Goal: Find contact information: Find contact information

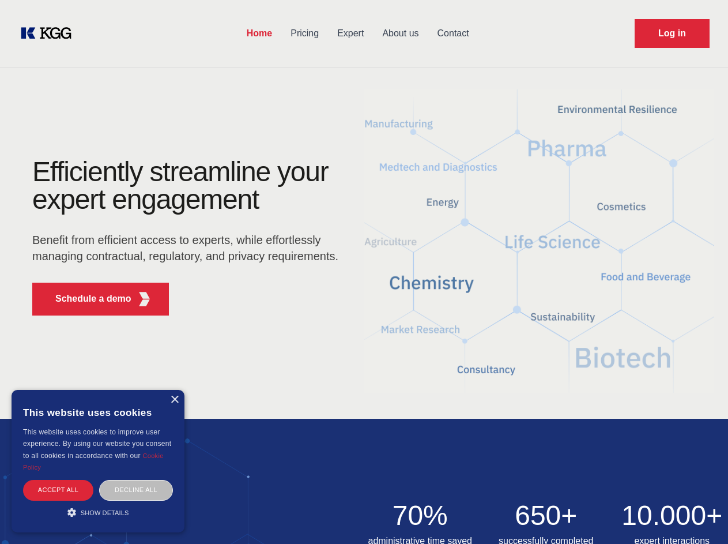
click at [364, 272] on div "Efficiently streamline your expert engagement Benefit from efficient access to …" at bounding box center [189, 241] width 351 height 167
click at [87, 299] on p "Schedule a demo" at bounding box center [93, 299] width 76 height 14
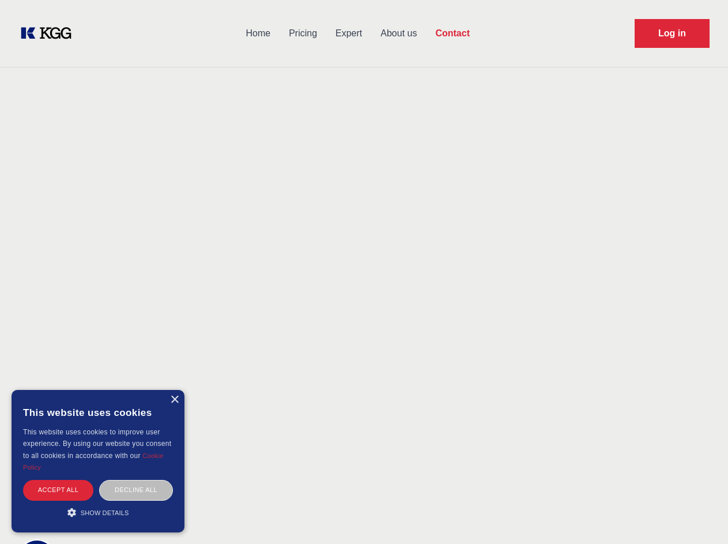
click at [174, 400] on div "× This website uses cookies This website uses cookies to improve user experienc…" at bounding box center [98, 461] width 173 height 142
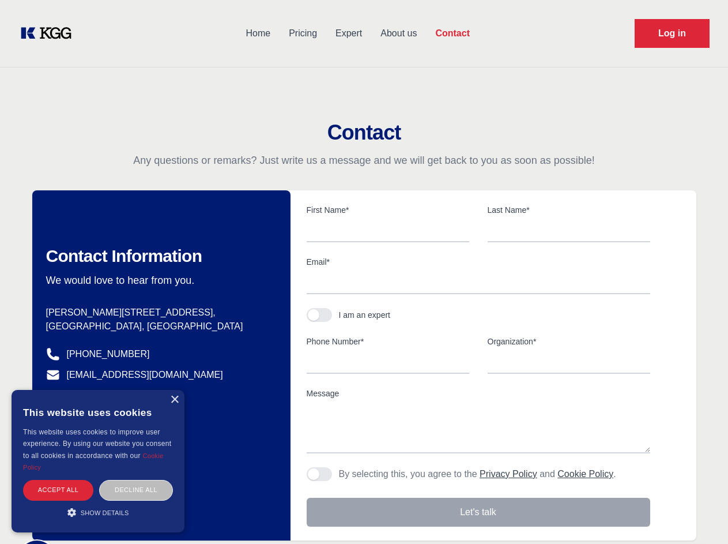
click at [58, 490] on div "Accept all" at bounding box center [58, 490] width 70 height 20
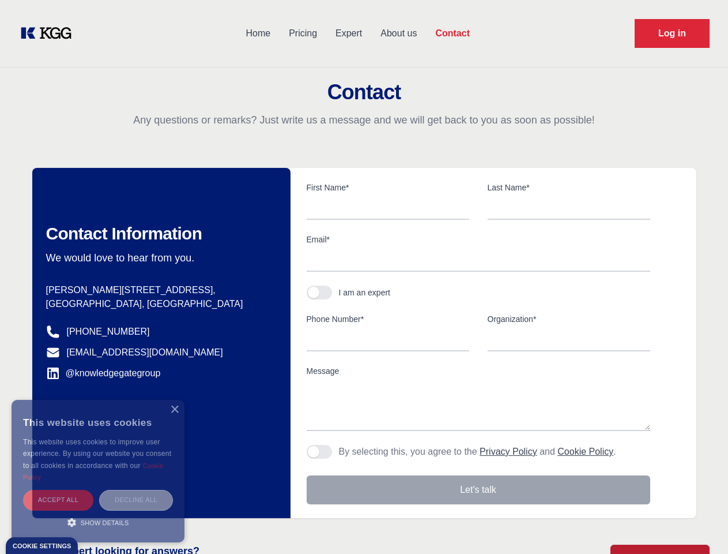
click at [136, 490] on div "Decline all" at bounding box center [136, 500] width 74 height 20
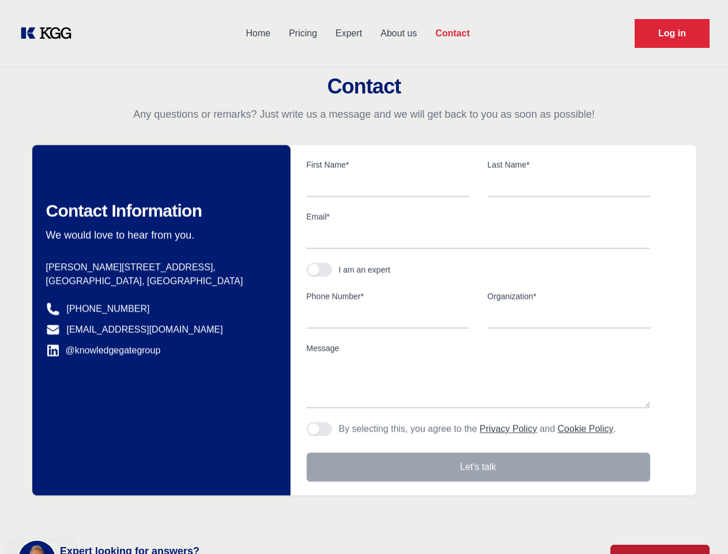
click at [98, 512] on main "Contact Any questions or remarks? Just write us a message and we will get back …" at bounding box center [364, 300] width 728 height 600
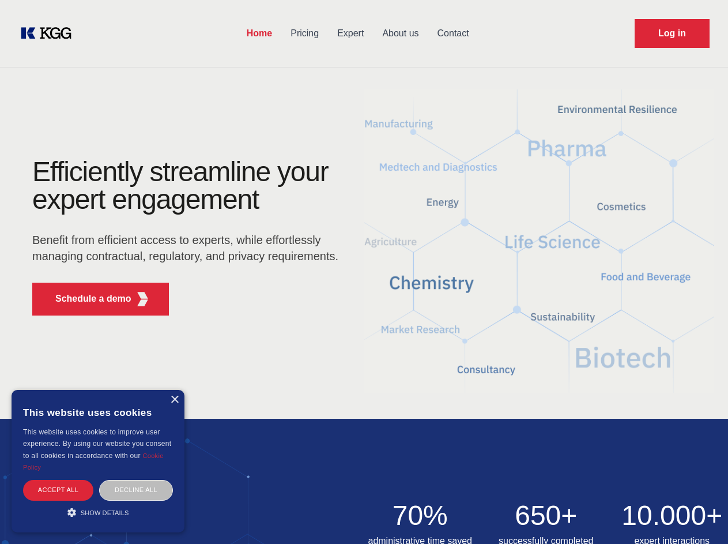
click at [364, 272] on div "Efficiently streamline your expert engagement Benefit from efficient access to …" at bounding box center [189, 241] width 351 height 167
click at [87, 299] on p "Schedule a demo" at bounding box center [93, 299] width 76 height 14
click at [174, 400] on div "× This website uses cookies This website uses cookies to improve user experienc…" at bounding box center [98, 461] width 173 height 142
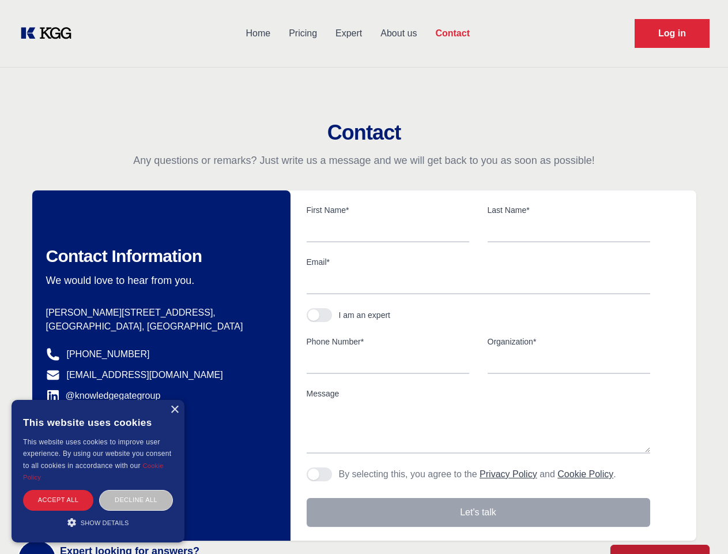
click at [58, 490] on div "Accept all" at bounding box center [58, 500] width 70 height 20
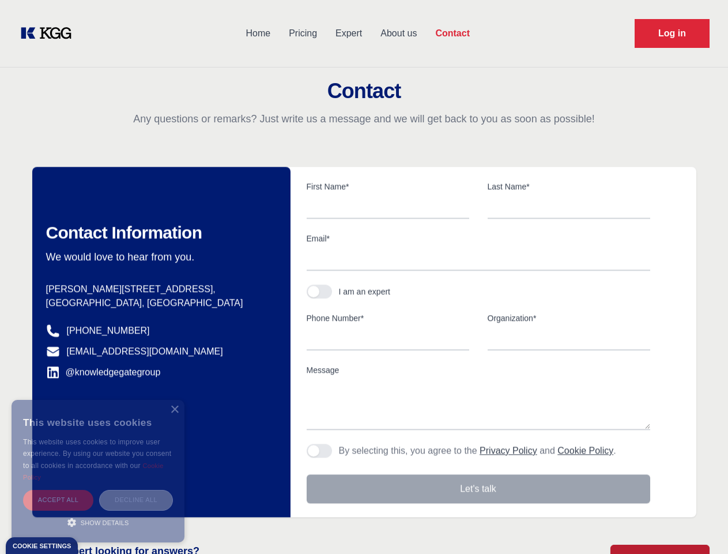
click at [136, 490] on div "Decline all" at bounding box center [136, 500] width 74 height 20
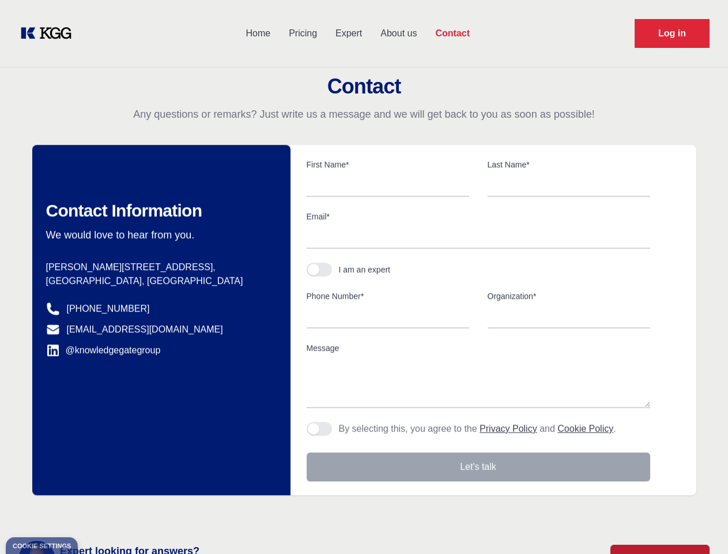
click at [98, 512] on main "Contact Any questions or remarks? Just write us a message and we will get back …" at bounding box center [364, 300] width 728 height 600
